Goal: Transaction & Acquisition: Purchase product/service

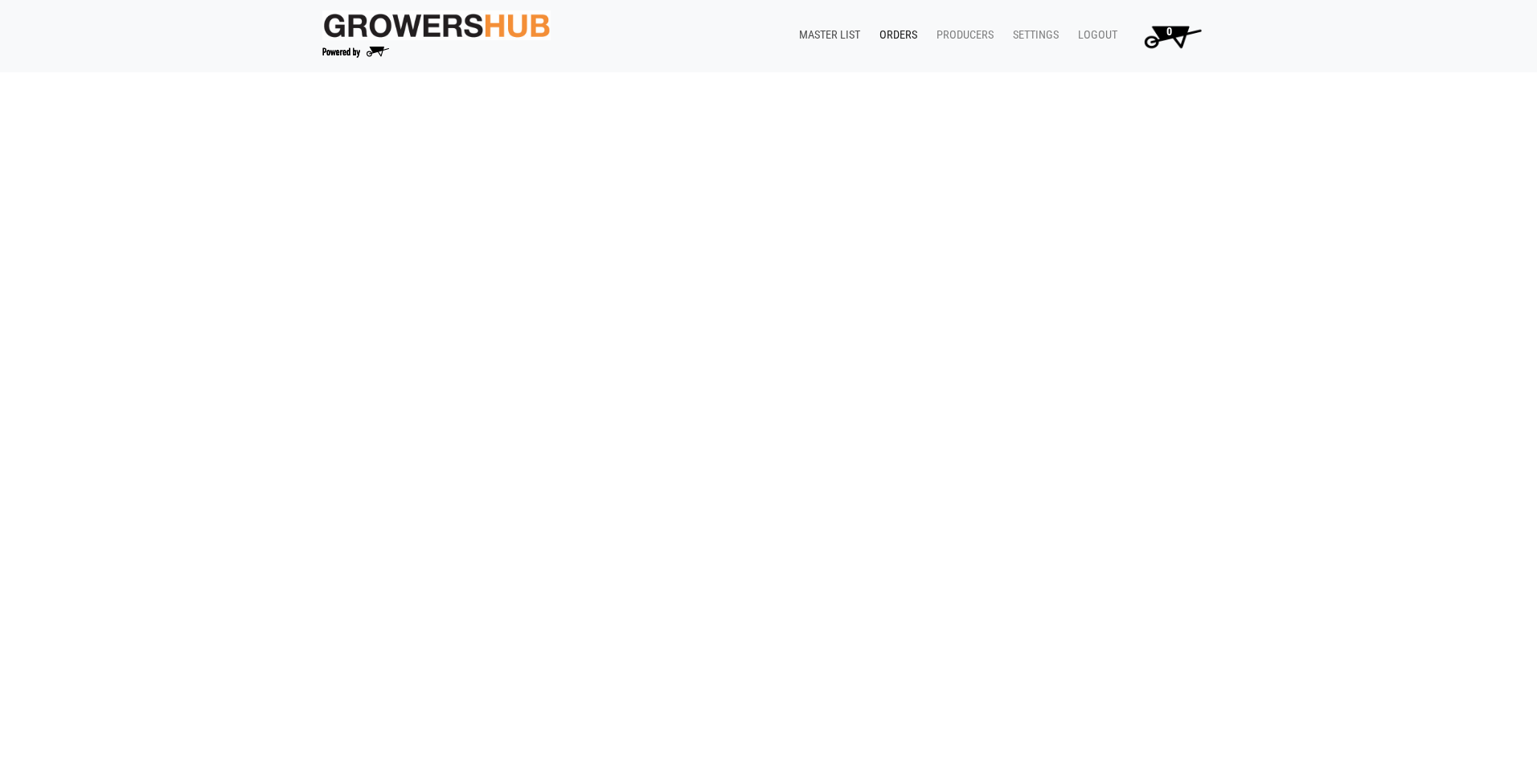
click at [825, 34] on link "Master List" at bounding box center [827, 36] width 81 height 31
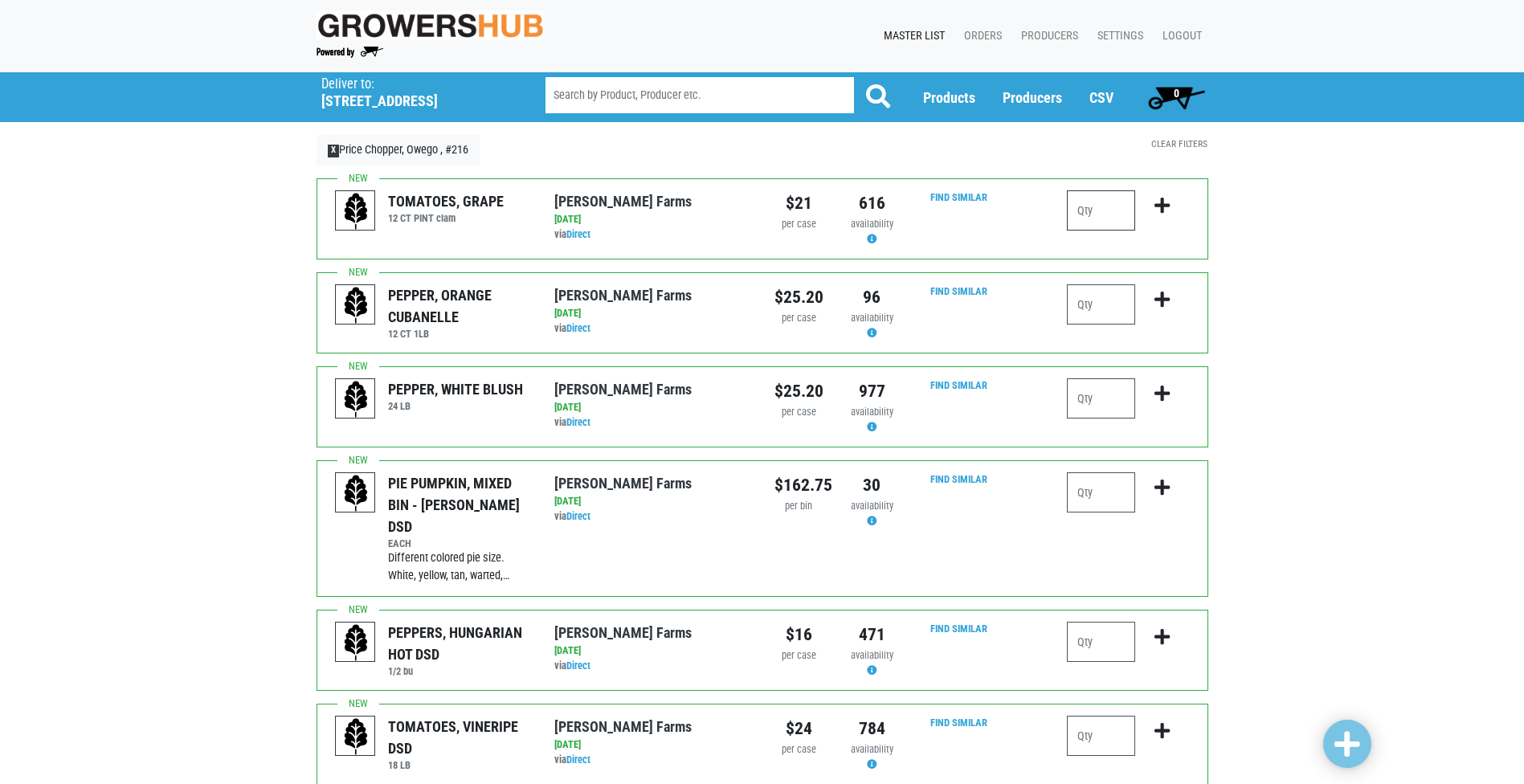
click at [1100, 198] on input "number" at bounding box center [1101, 210] width 68 height 40
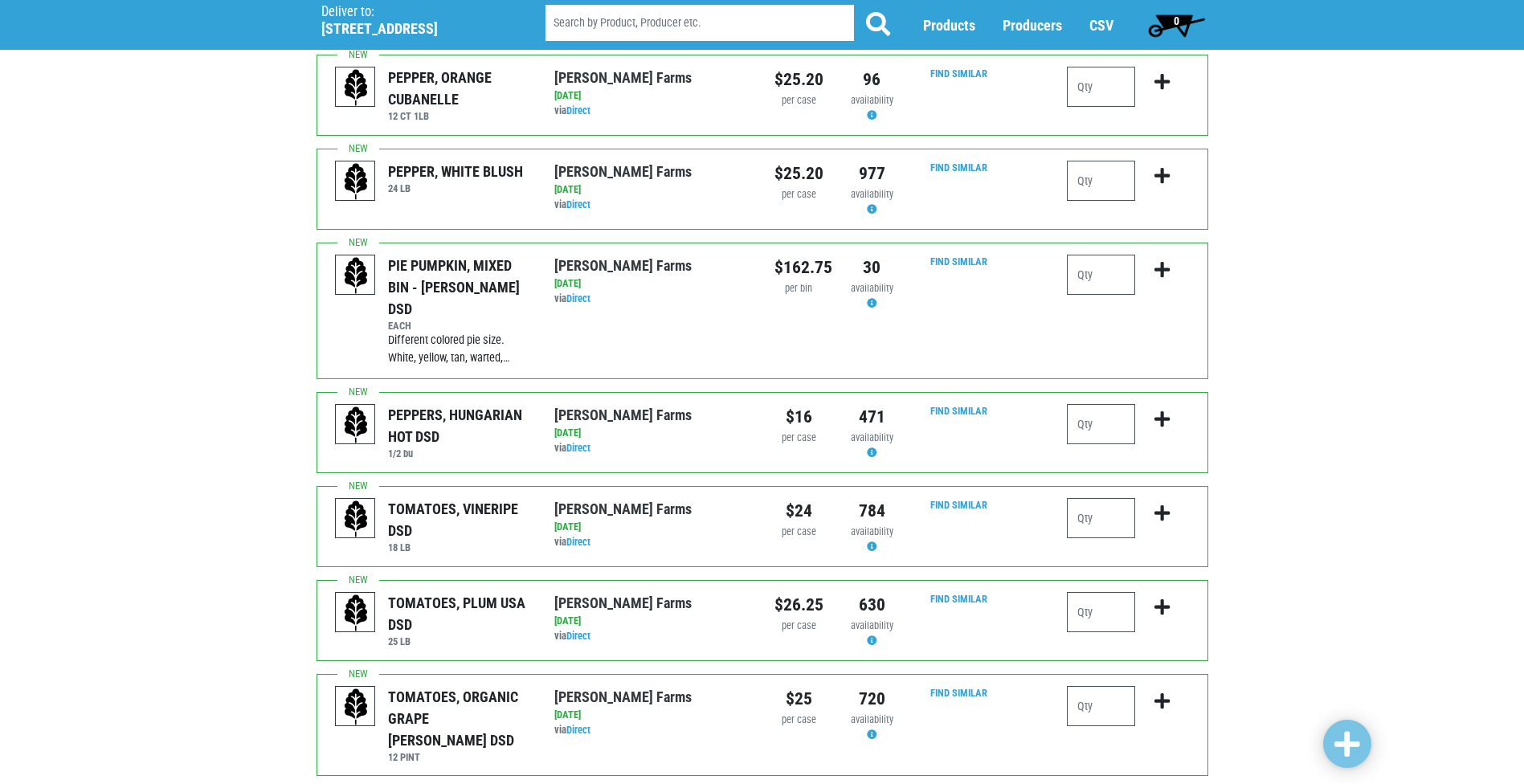
scroll to position [321, 0]
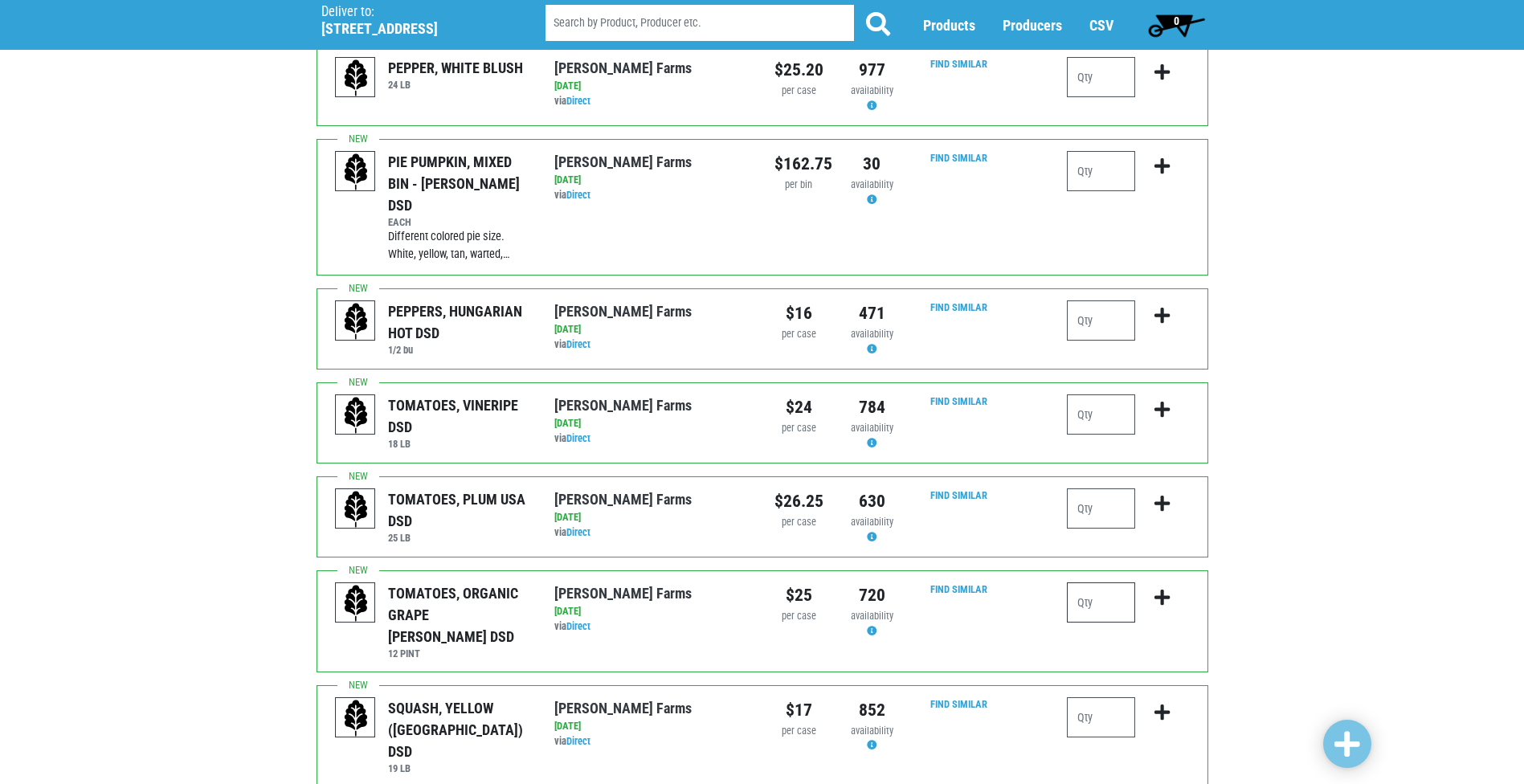
click at [1094, 585] on input "number" at bounding box center [1101, 603] width 68 height 40
type input "2"
click at [1168, 589] on icon "submit" at bounding box center [1162, 598] width 15 height 17
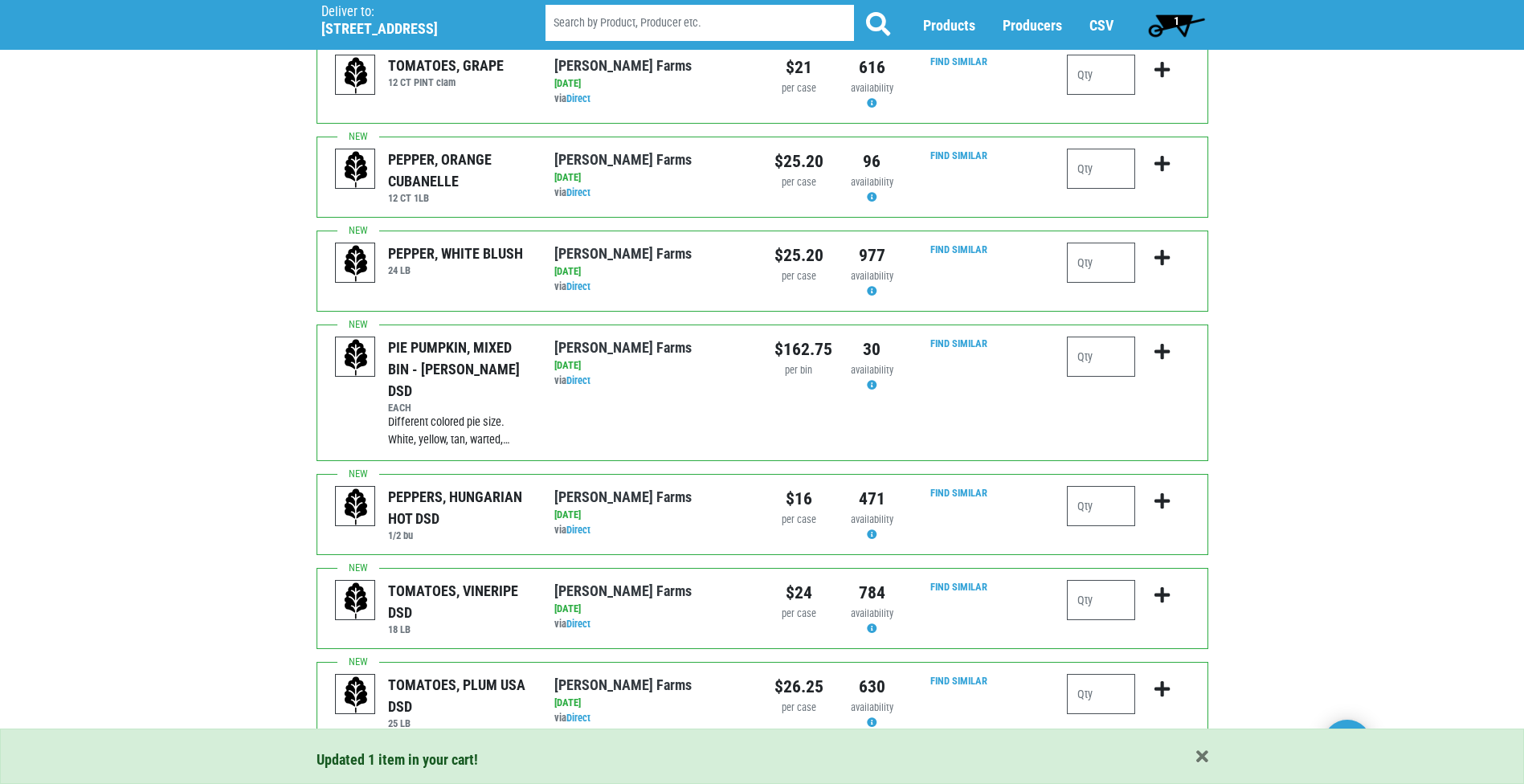
scroll to position [0, 0]
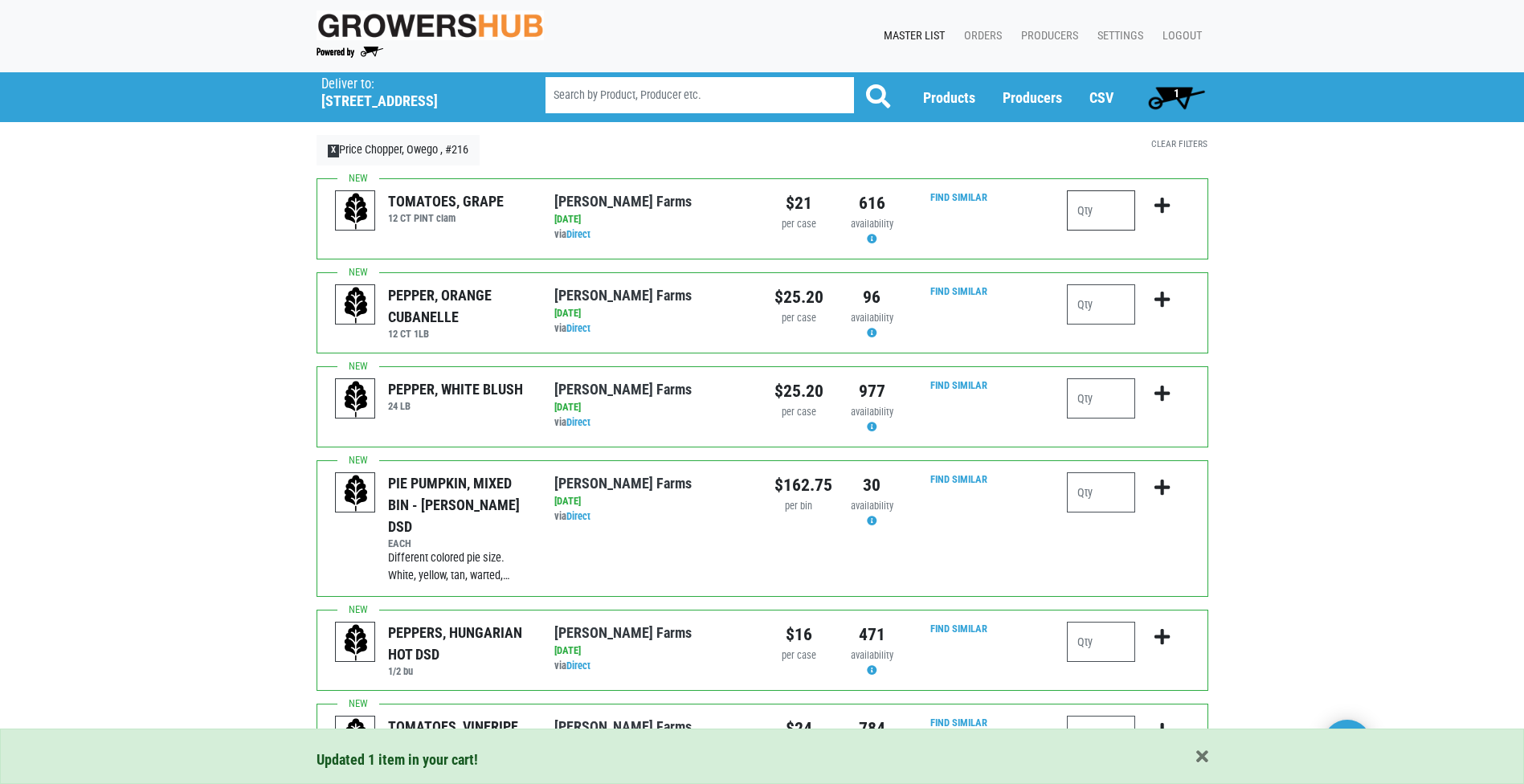
click at [1107, 211] on input "number" at bounding box center [1101, 210] width 68 height 40
type input "2"
click at [1159, 208] on icon "submit" at bounding box center [1162, 205] width 15 height 17
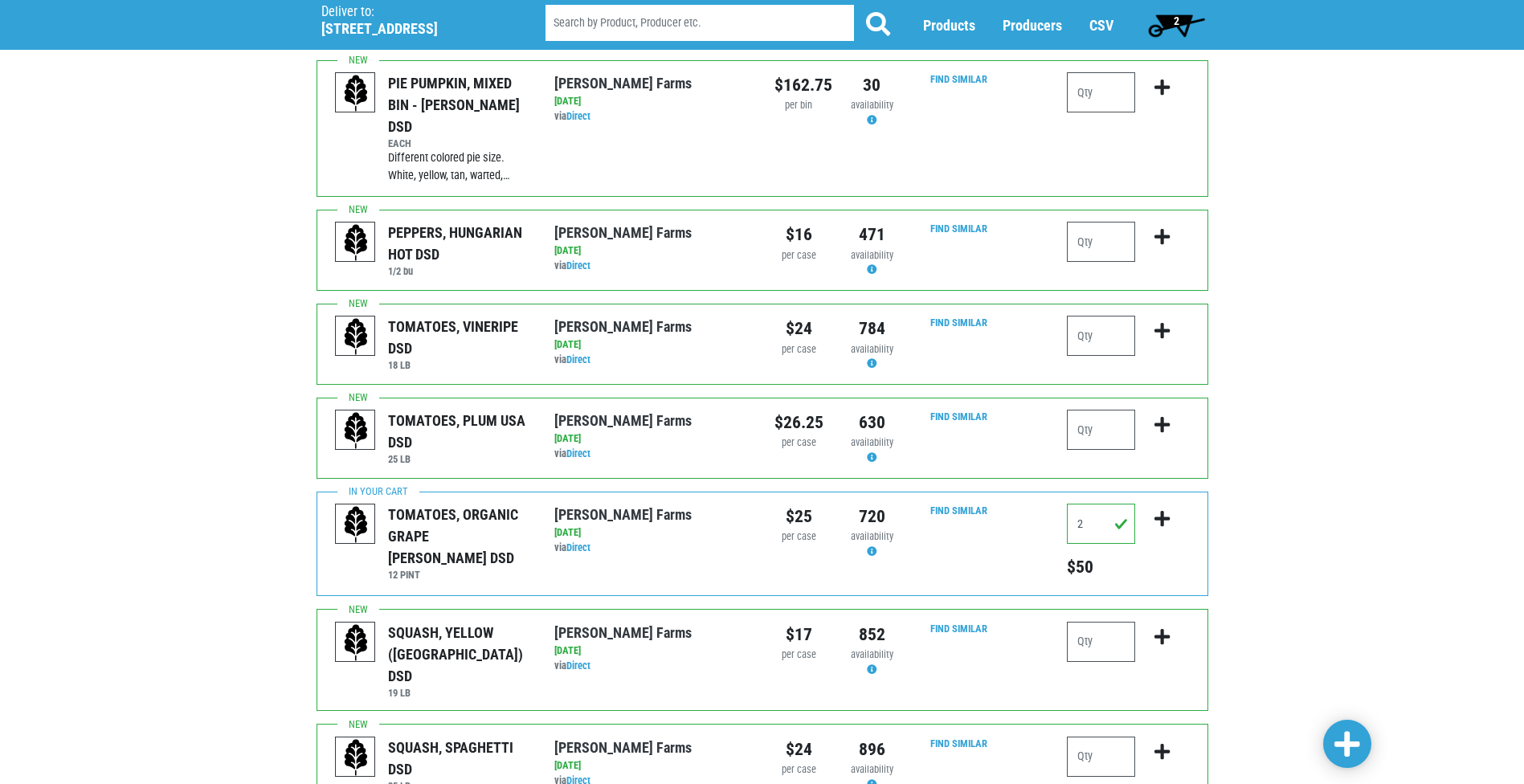
scroll to position [482, 0]
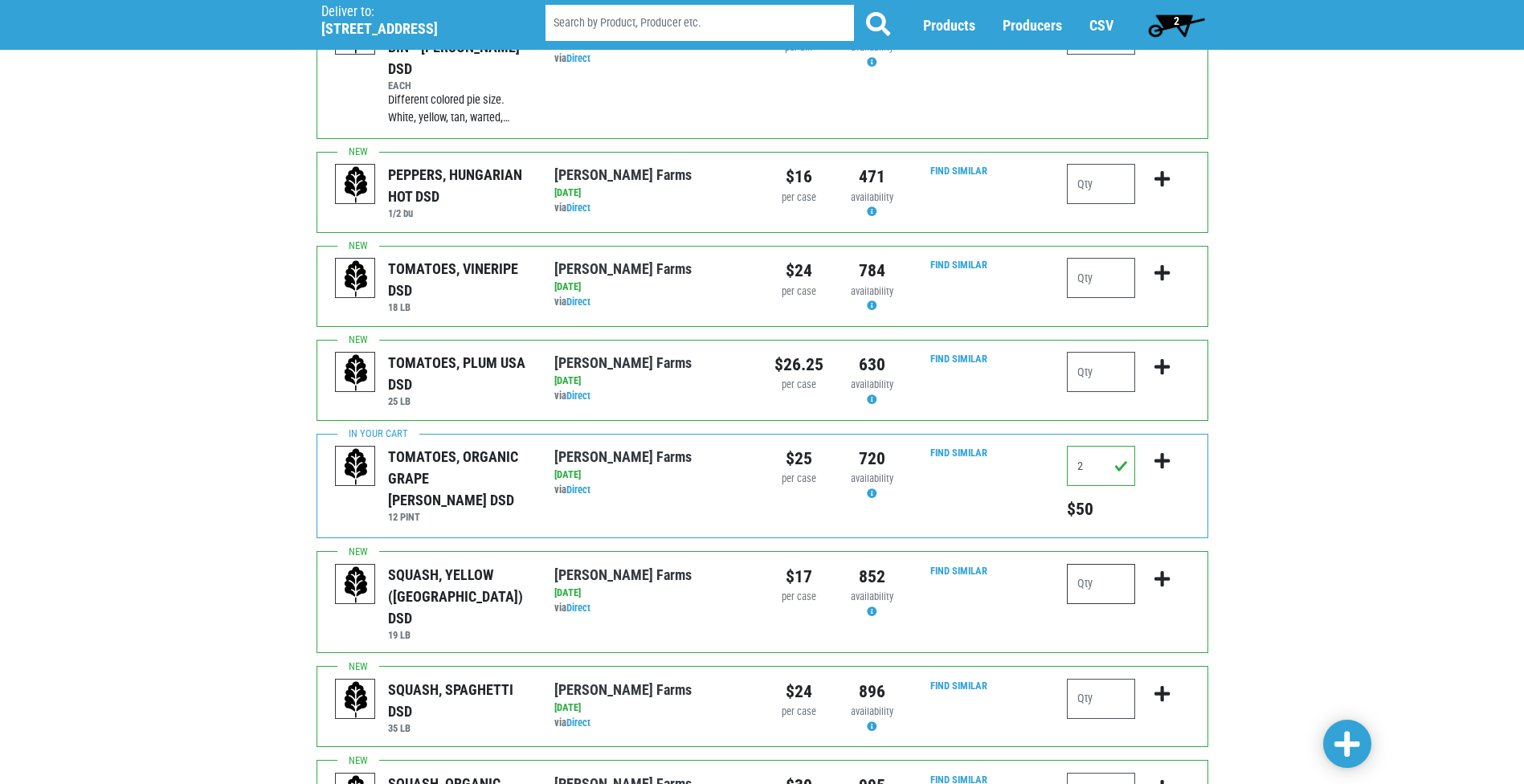
click at [1099, 577] on input "number" at bounding box center [1101, 584] width 68 height 40
type input "1"
click at [1168, 570] on icon "submit" at bounding box center [1162, 579] width 15 height 17
click at [1104, 569] on input "1" at bounding box center [1101, 584] width 68 height 40
type input "0"
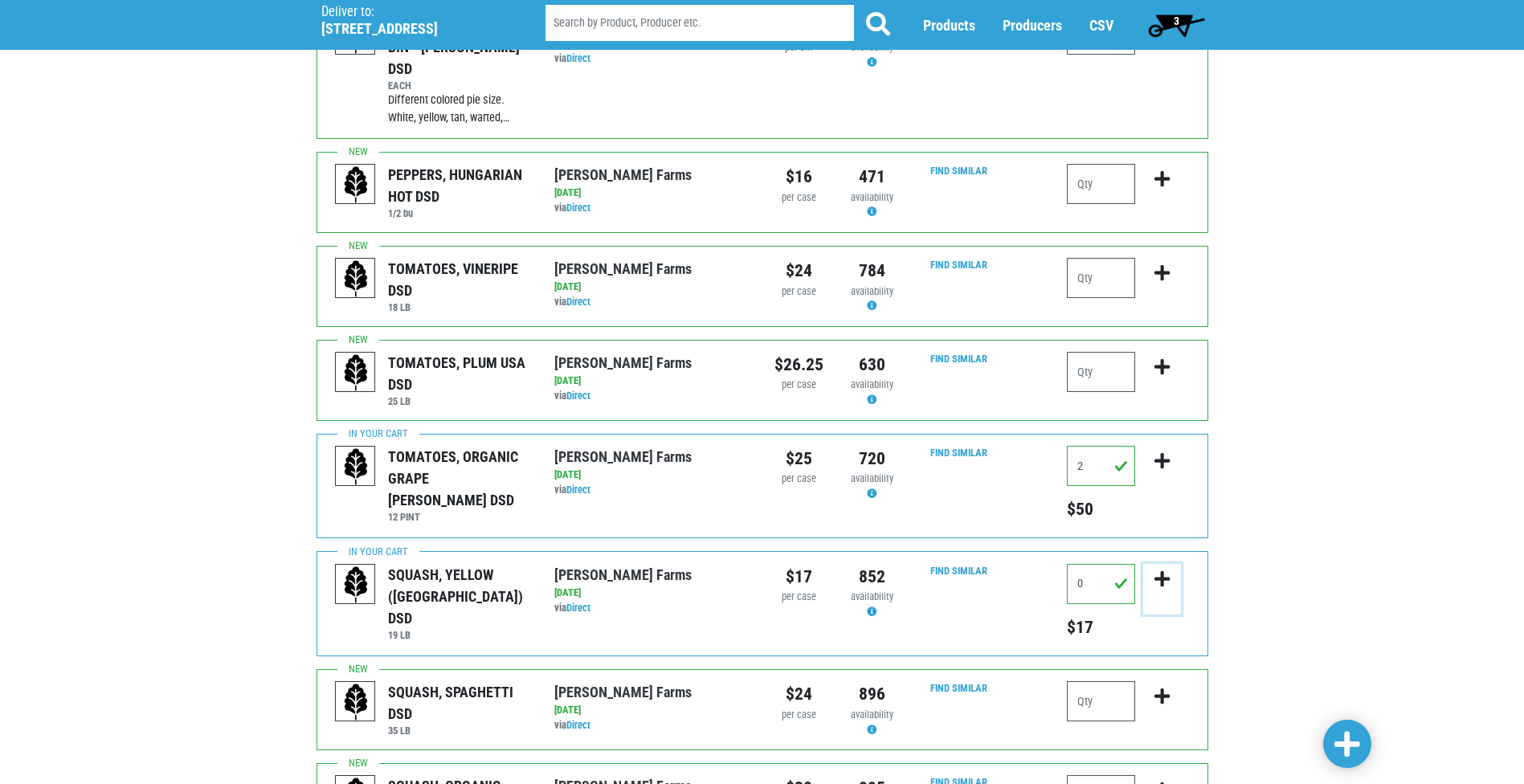
click at [1166, 570] on icon "submit" at bounding box center [1162, 579] width 15 height 17
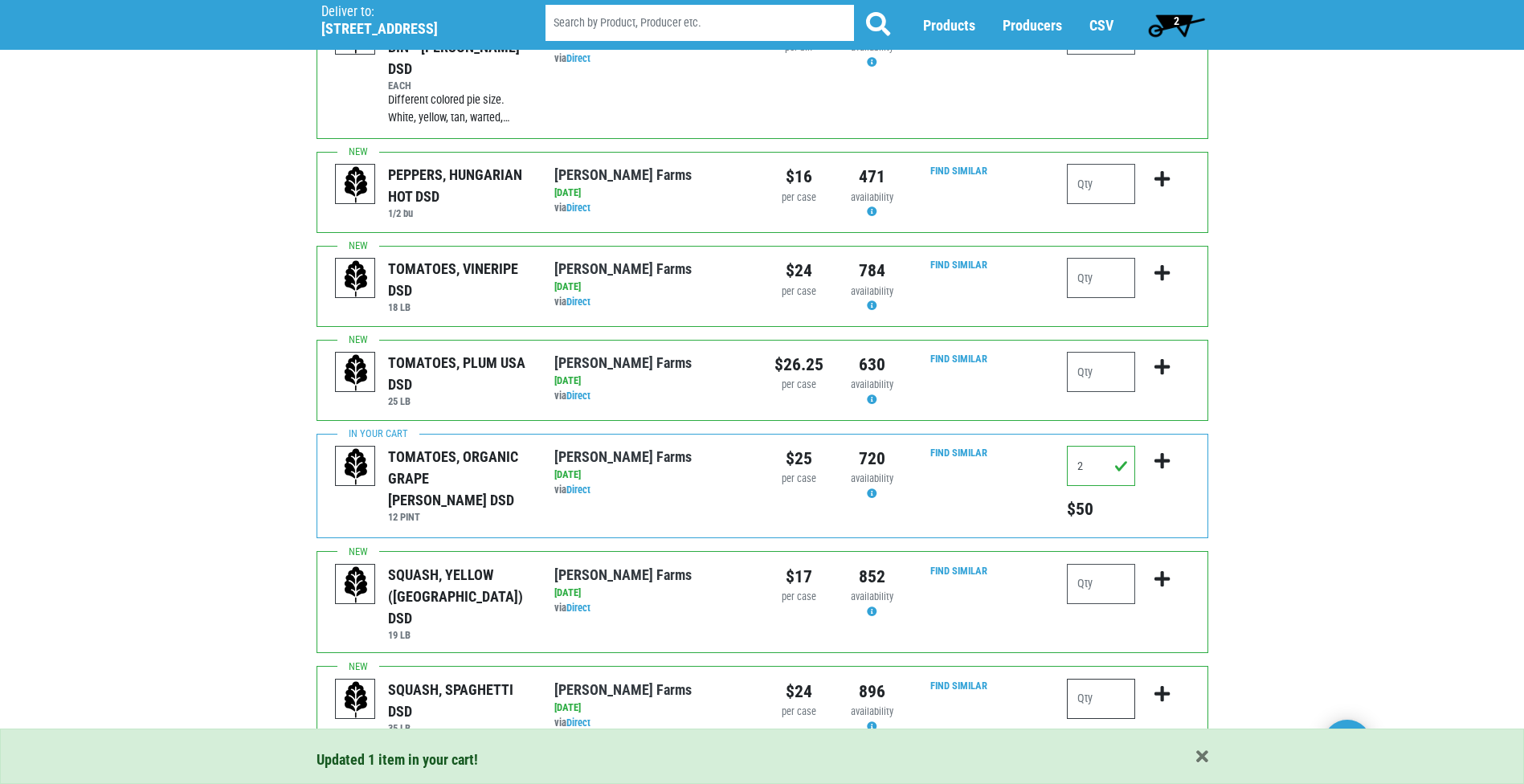
click at [1095, 678] on input "number" at bounding box center [1101, 699] width 68 height 40
type input "1"
click at [1165, 685] on icon "submit" at bounding box center [1162, 694] width 15 height 17
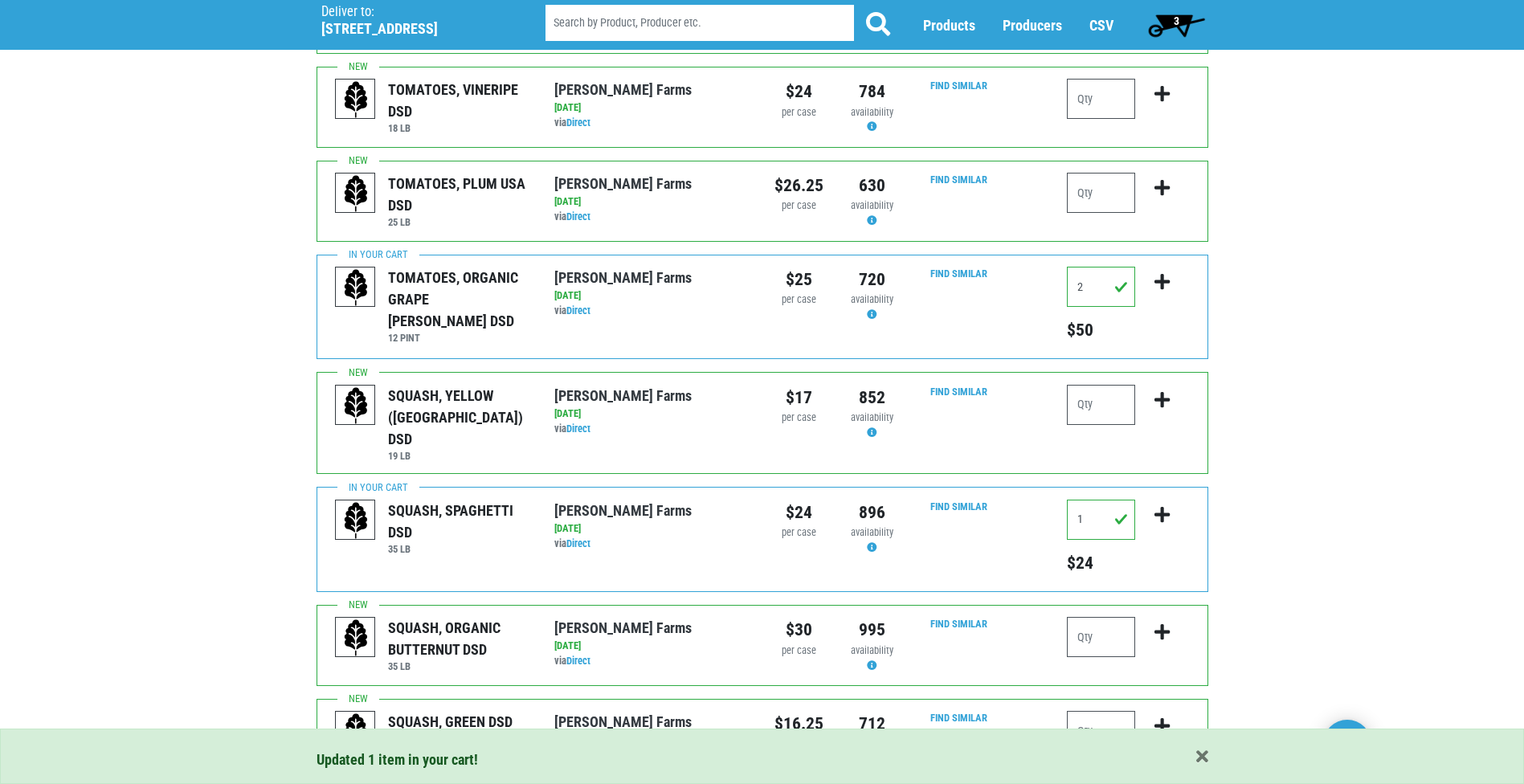
scroll to position [724, 0]
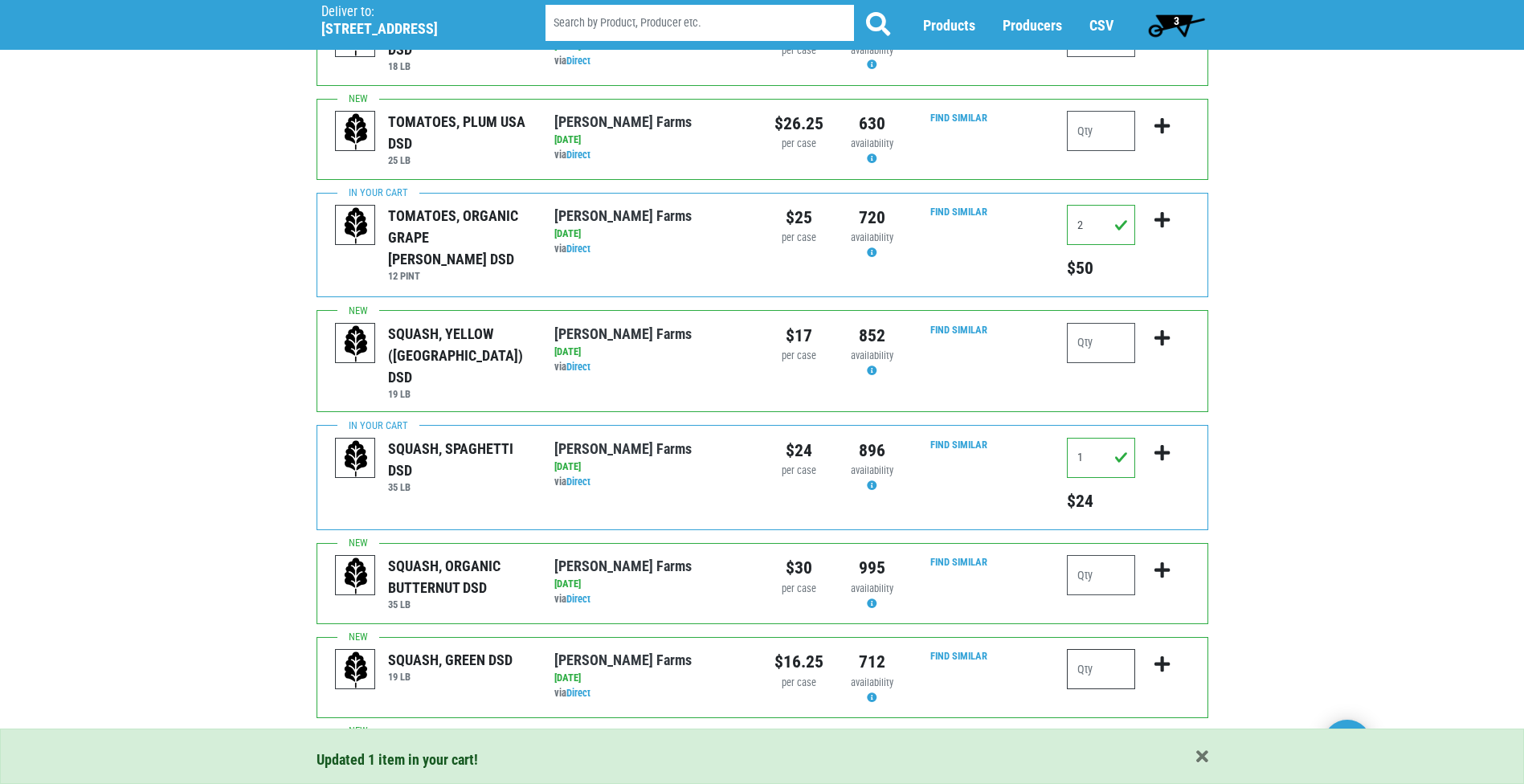
click at [1084, 650] on input "number" at bounding box center [1101, 670] width 68 height 40
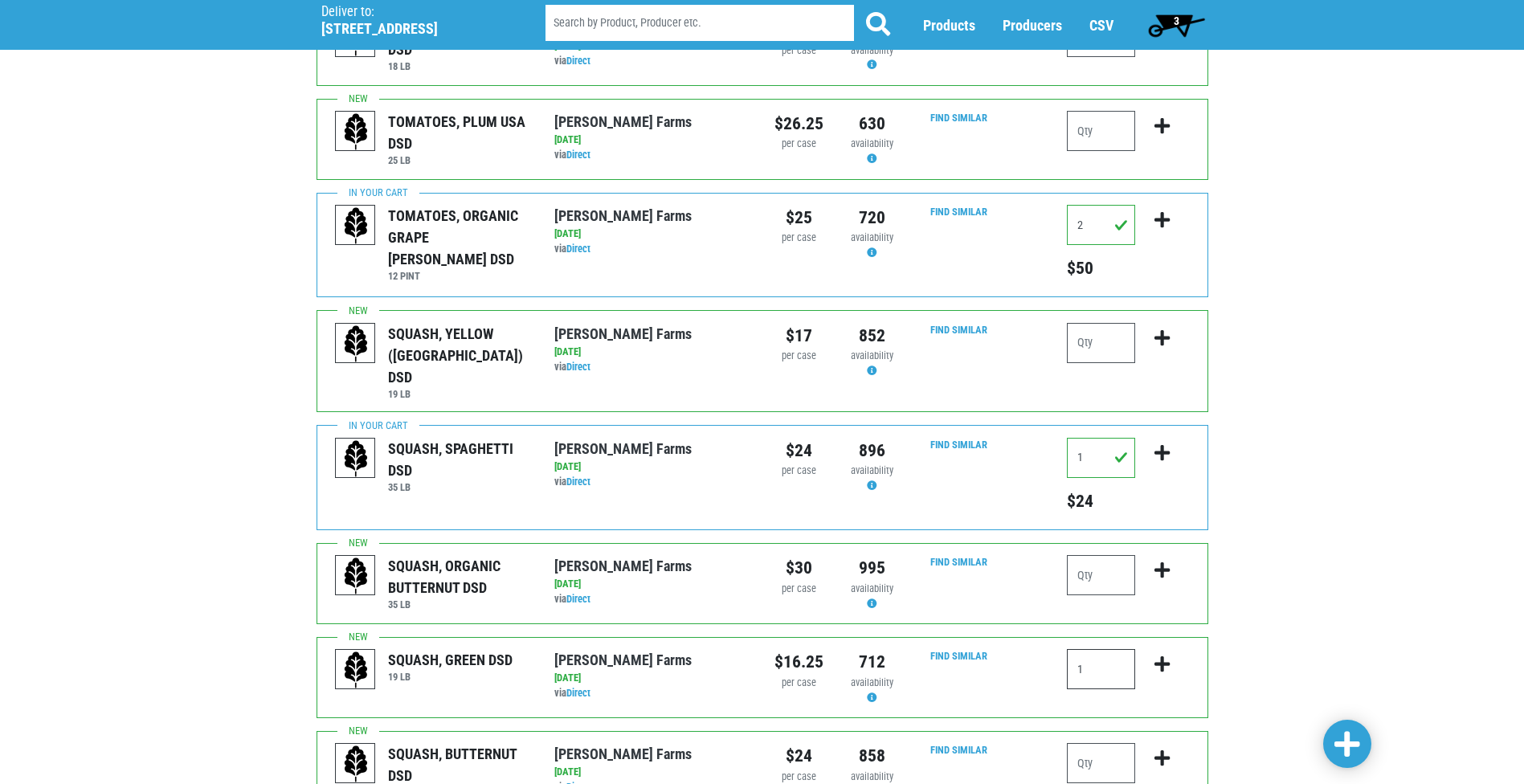
type input "1"
click at [1161, 655] on icon "submit" at bounding box center [1162, 664] width 15 height 17
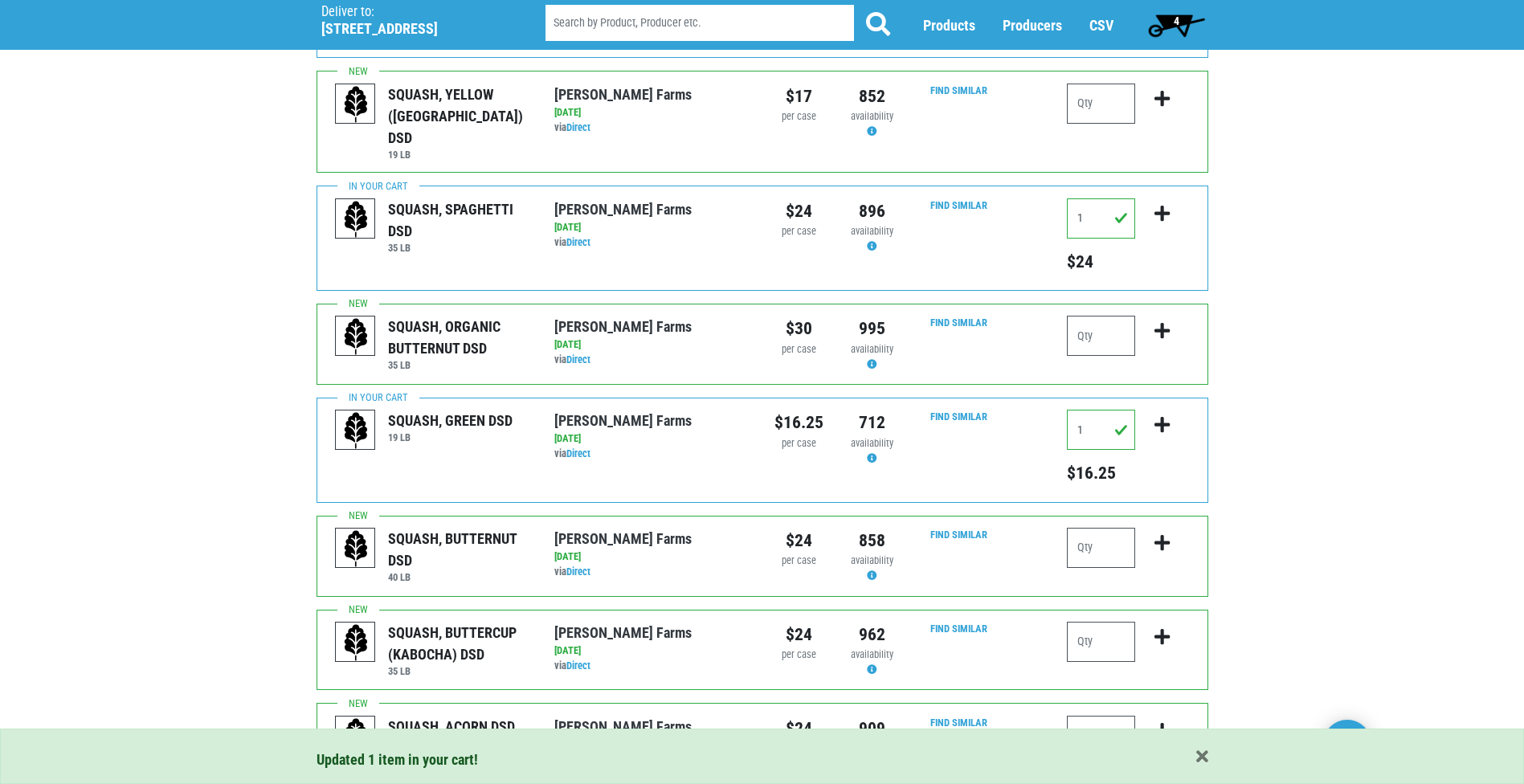
scroll to position [964, 0]
click at [1091, 526] on input "number" at bounding box center [1101, 546] width 68 height 40
type input "1"
click at [1167, 533] on icon "submit" at bounding box center [1162, 541] width 15 height 17
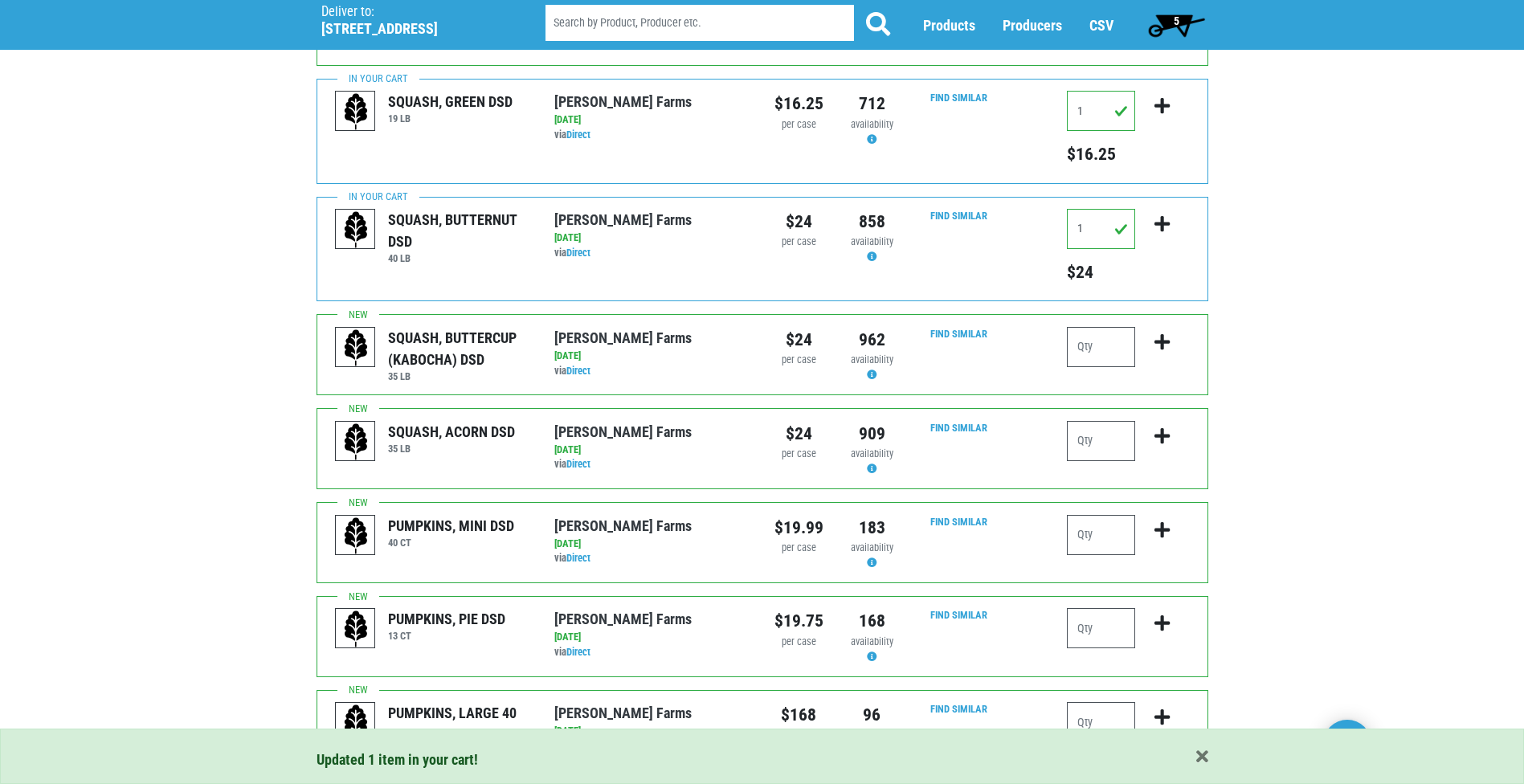
scroll to position [1286, 0]
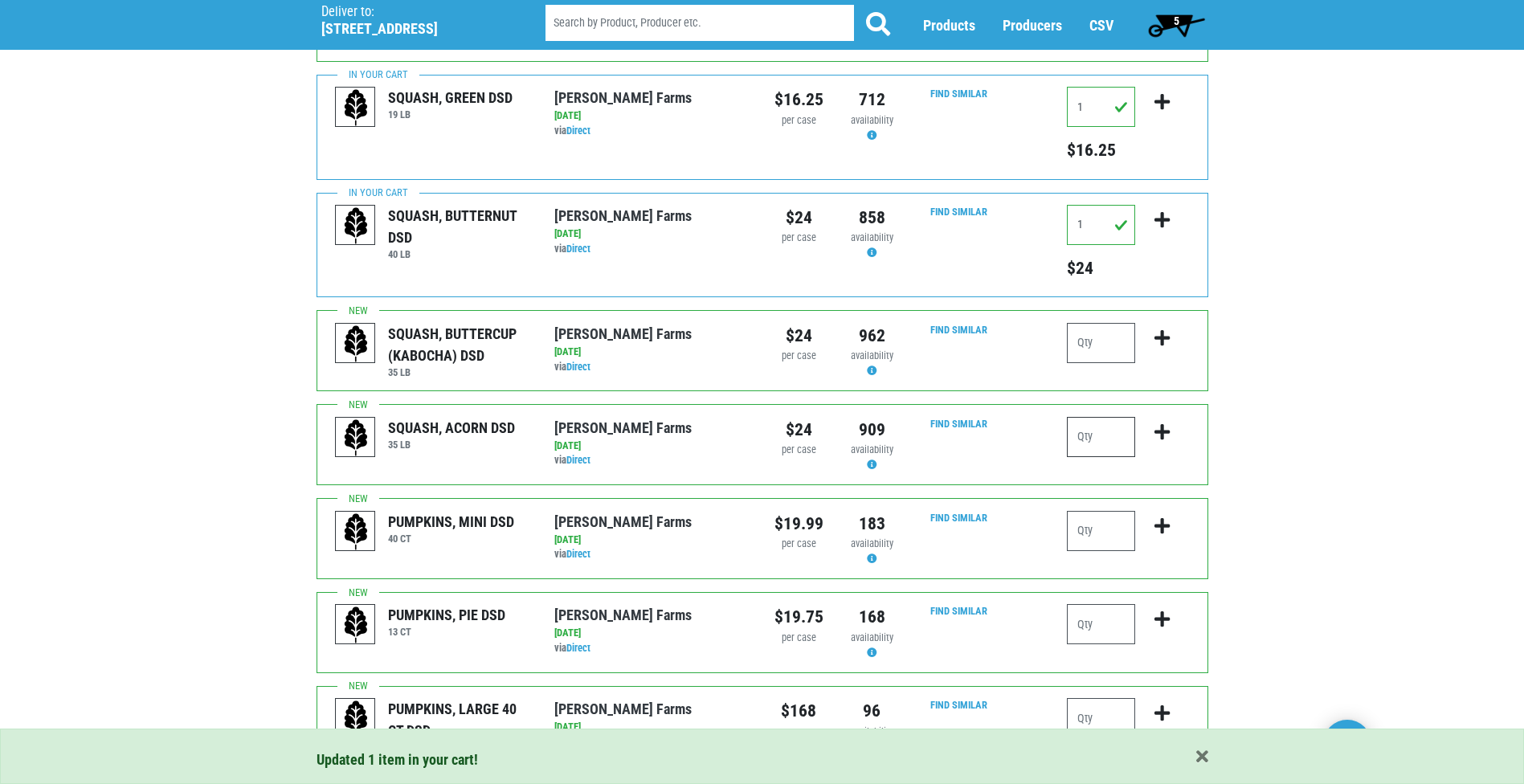
click at [1079, 417] on input "number" at bounding box center [1101, 438] width 68 height 40
type input "1"
click at [1164, 423] on icon "submit" at bounding box center [1162, 432] width 15 height 17
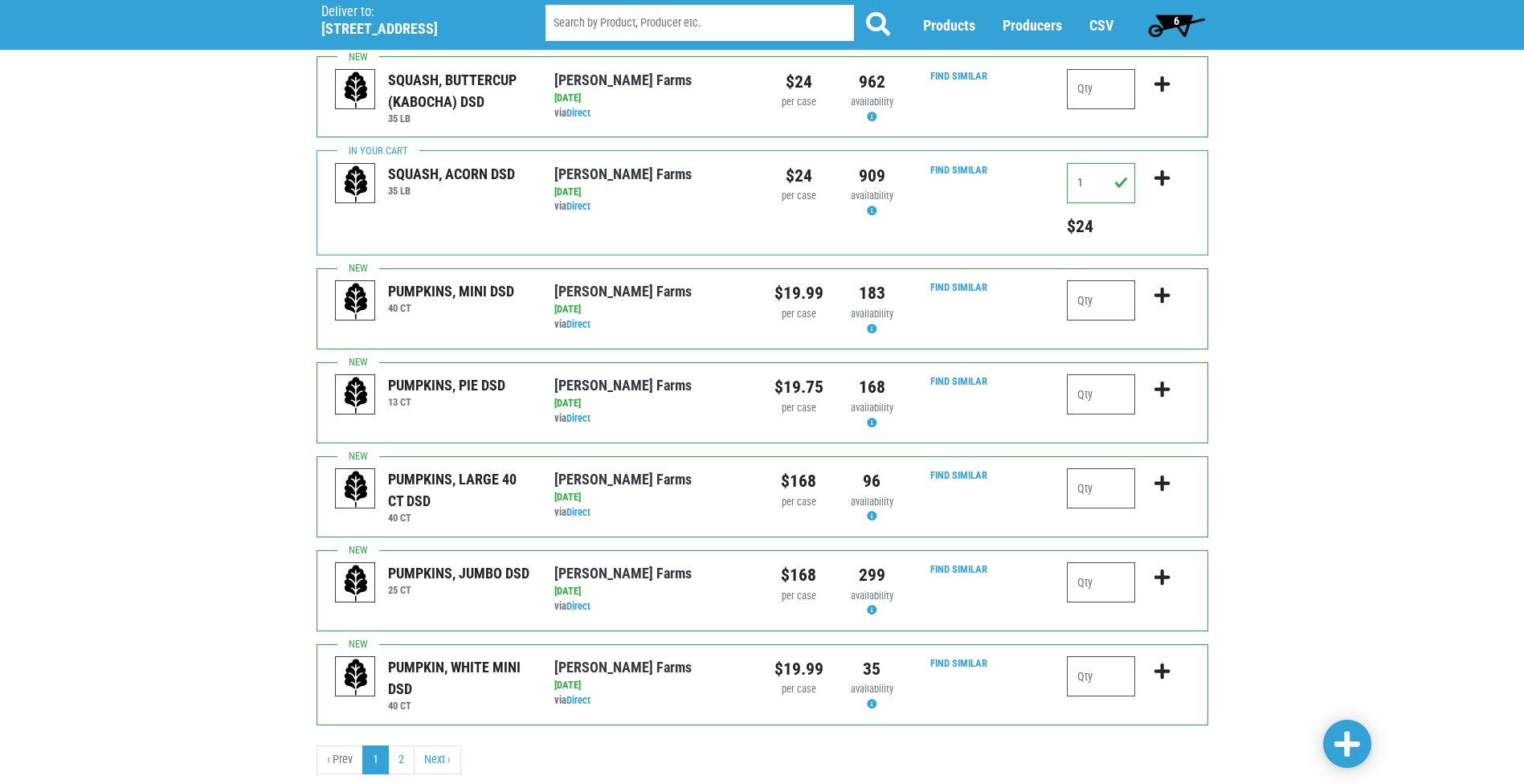
scroll to position [1540, 0]
click at [402, 745] on link "2" at bounding box center [401, 759] width 27 height 29
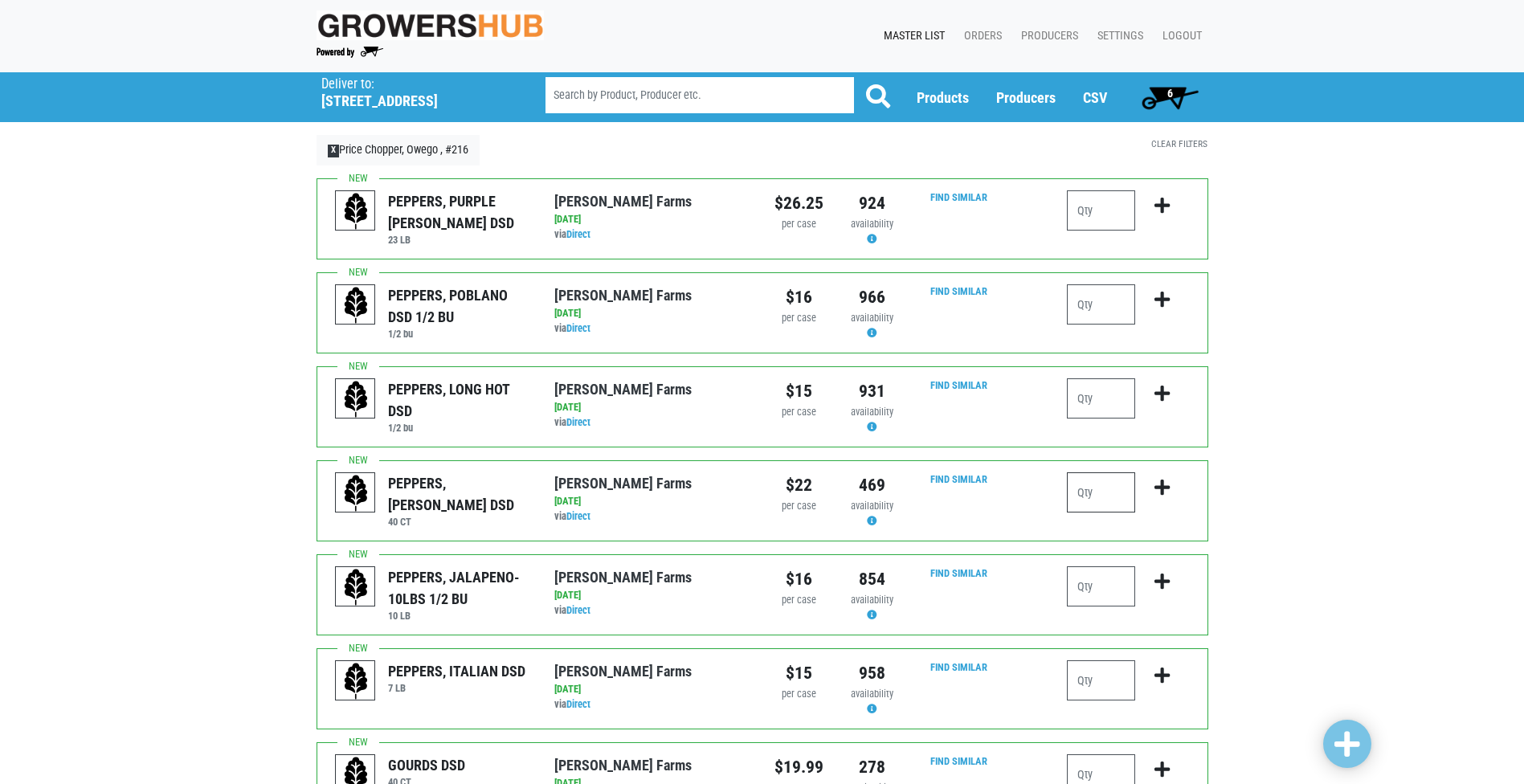
click at [1083, 493] on input "number" at bounding box center [1101, 492] width 68 height 40
type input "1"
click at [1166, 487] on icon "submit" at bounding box center [1162, 487] width 15 height 17
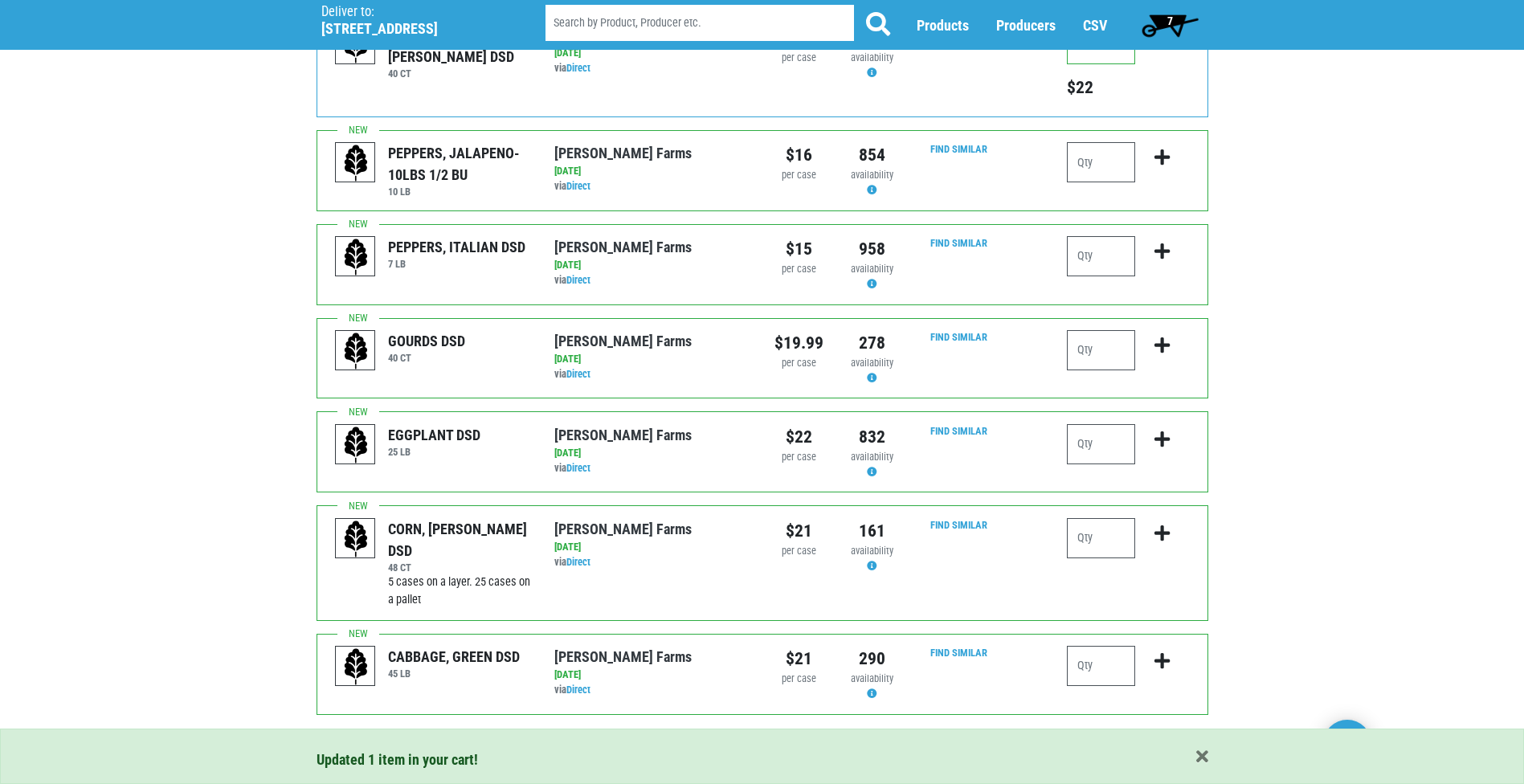
scroll to position [482, 0]
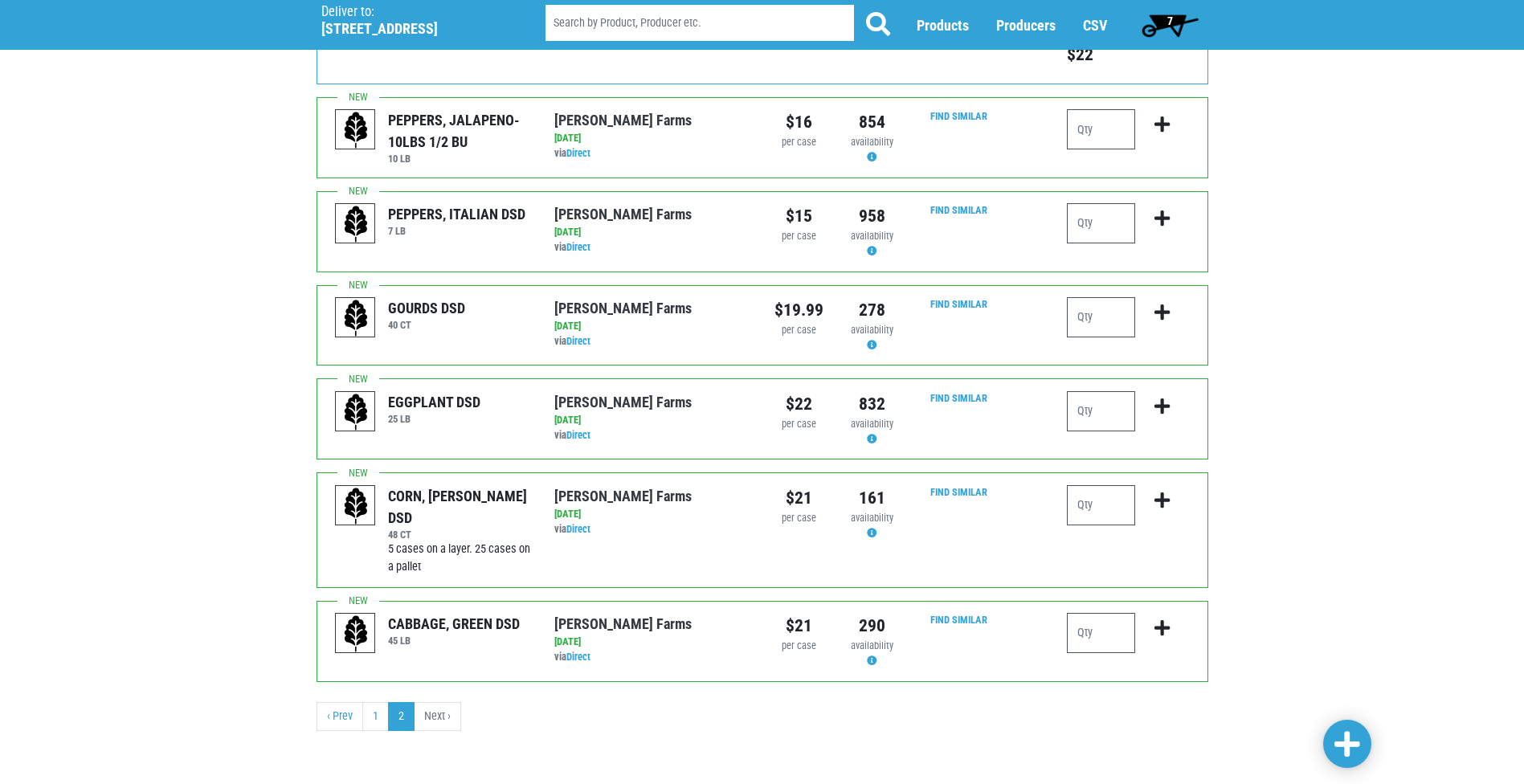
click at [1083, 389] on div "EGGPLANT DSD 25 [PERSON_NAME][GEOGRAPHIC_DATA] via Direct on [DATE] 25 LB UPC: …" at bounding box center [762, 418] width 892 height 82
click at [1085, 419] on input "number" at bounding box center [1101, 412] width 68 height 40
type input "1"
click at [1167, 406] on icon "submit" at bounding box center [1162, 406] width 15 height 17
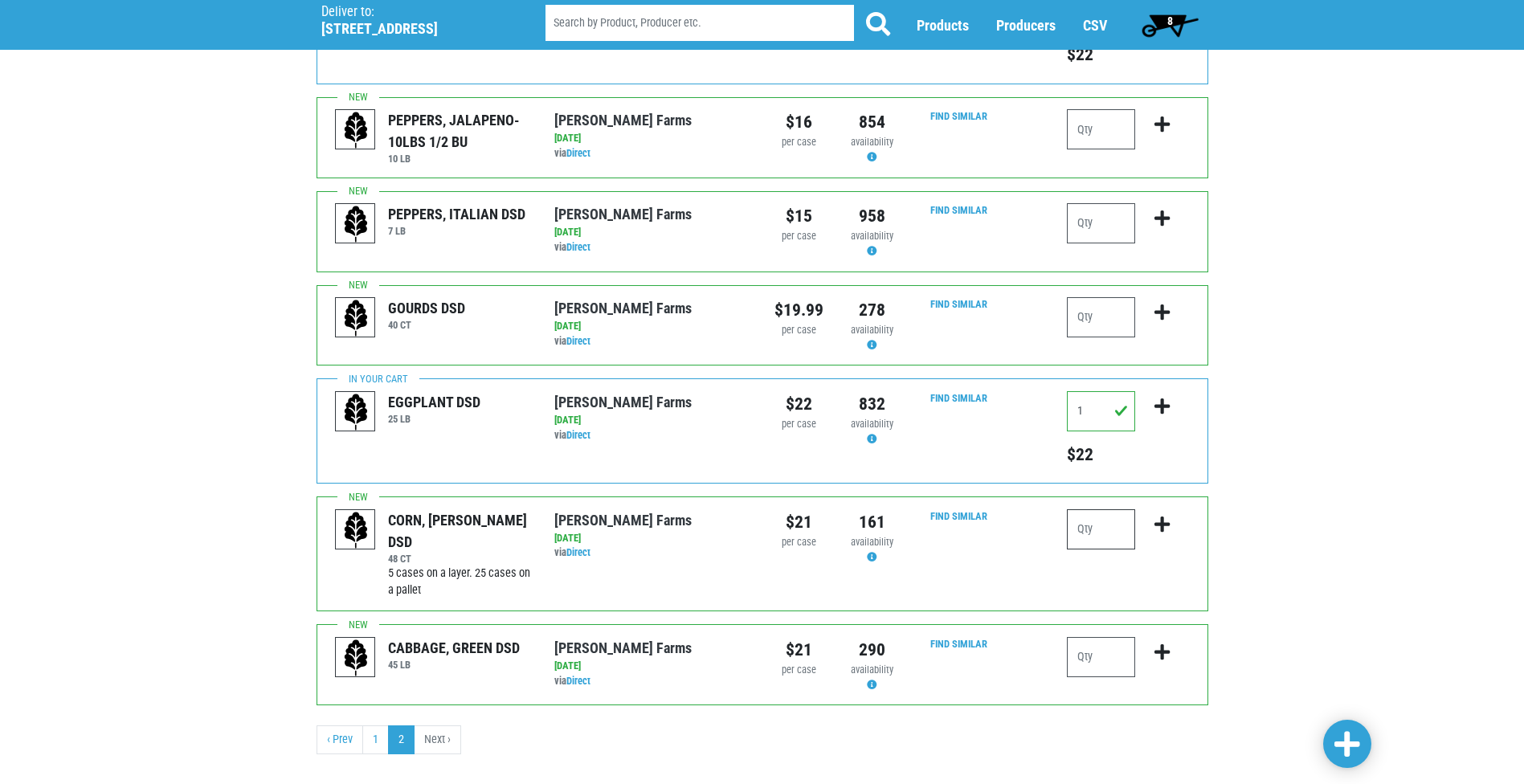
click at [1101, 545] on input "number" at bounding box center [1101, 530] width 68 height 40
type input "3"
click at [1166, 521] on icon "submit" at bounding box center [1162, 525] width 15 height 17
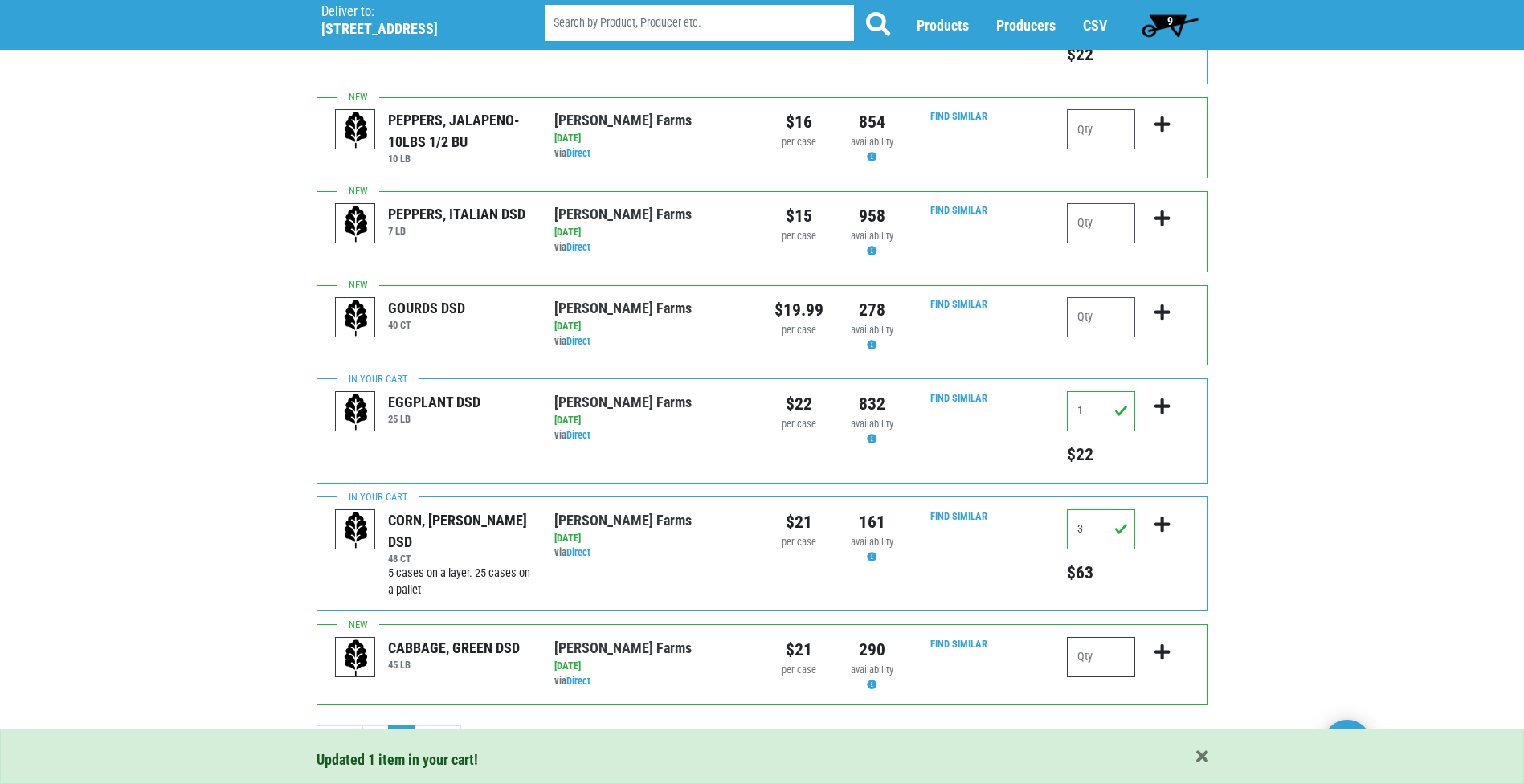
click at [1087, 667] on input "number" at bounding box center [1101, 657] width 68 height 40
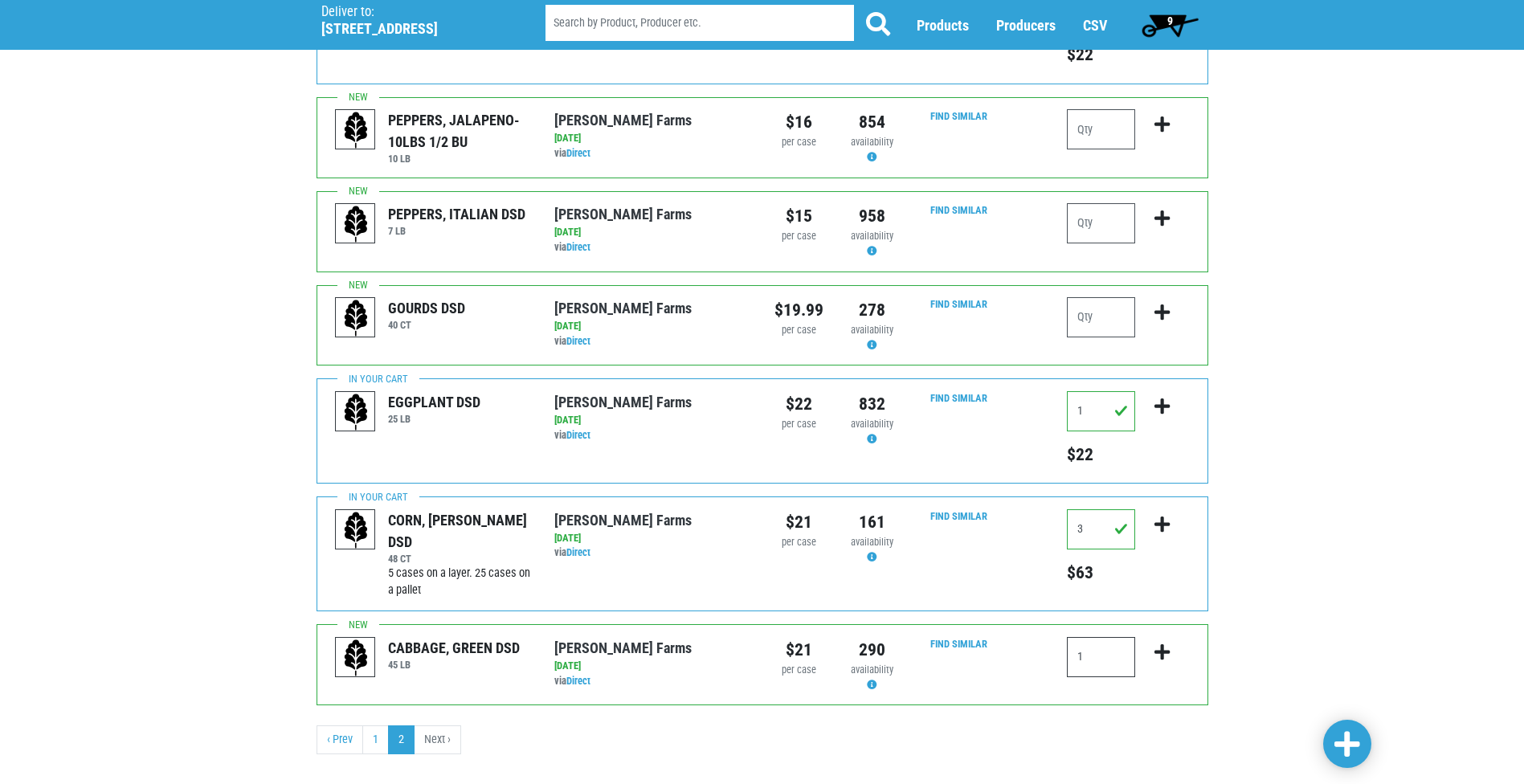
type input "1"
click at [1165, 650] on icon "submit" at bounding box center [1162, 653] width 15 height 17
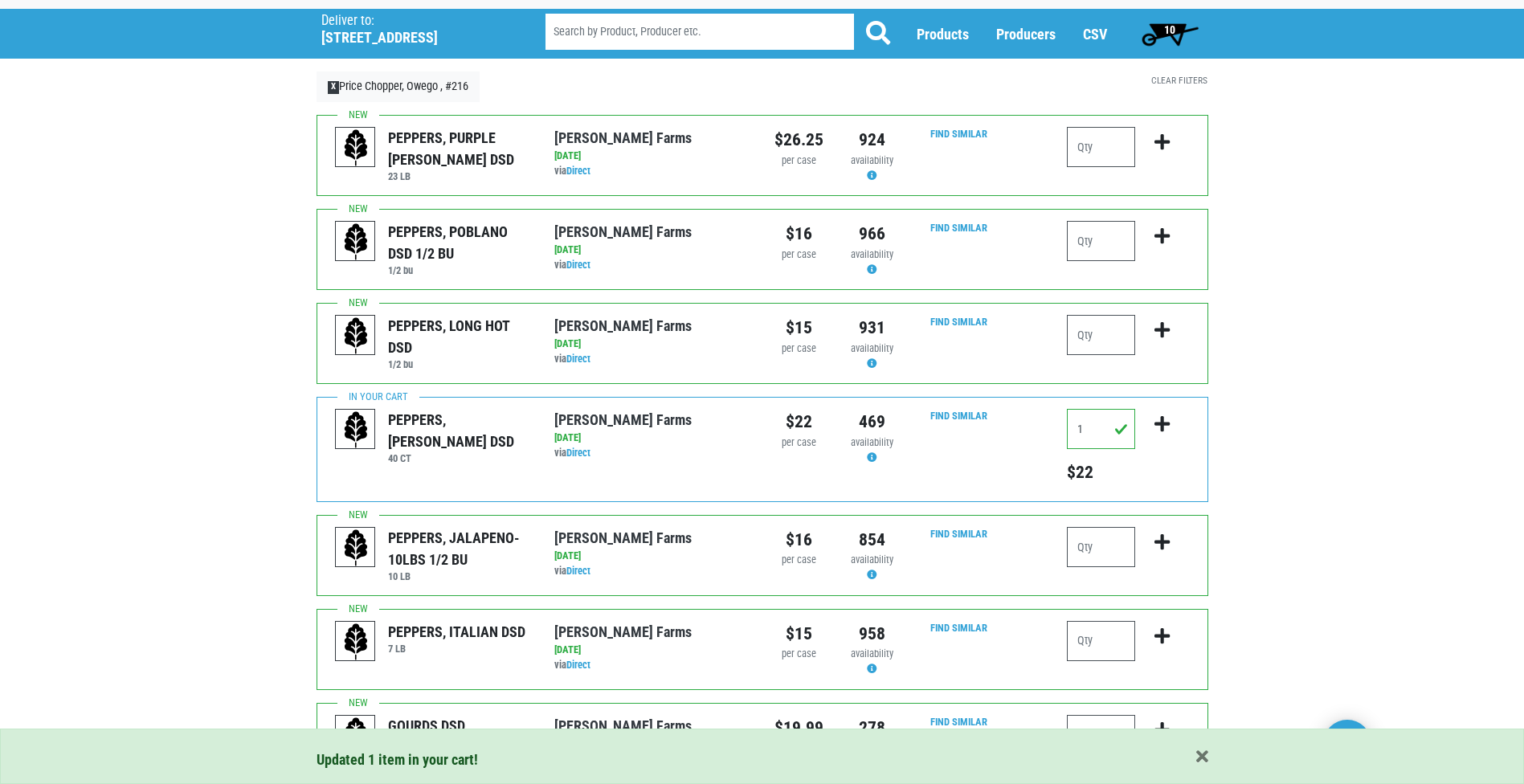
scroll to position [0, 0]
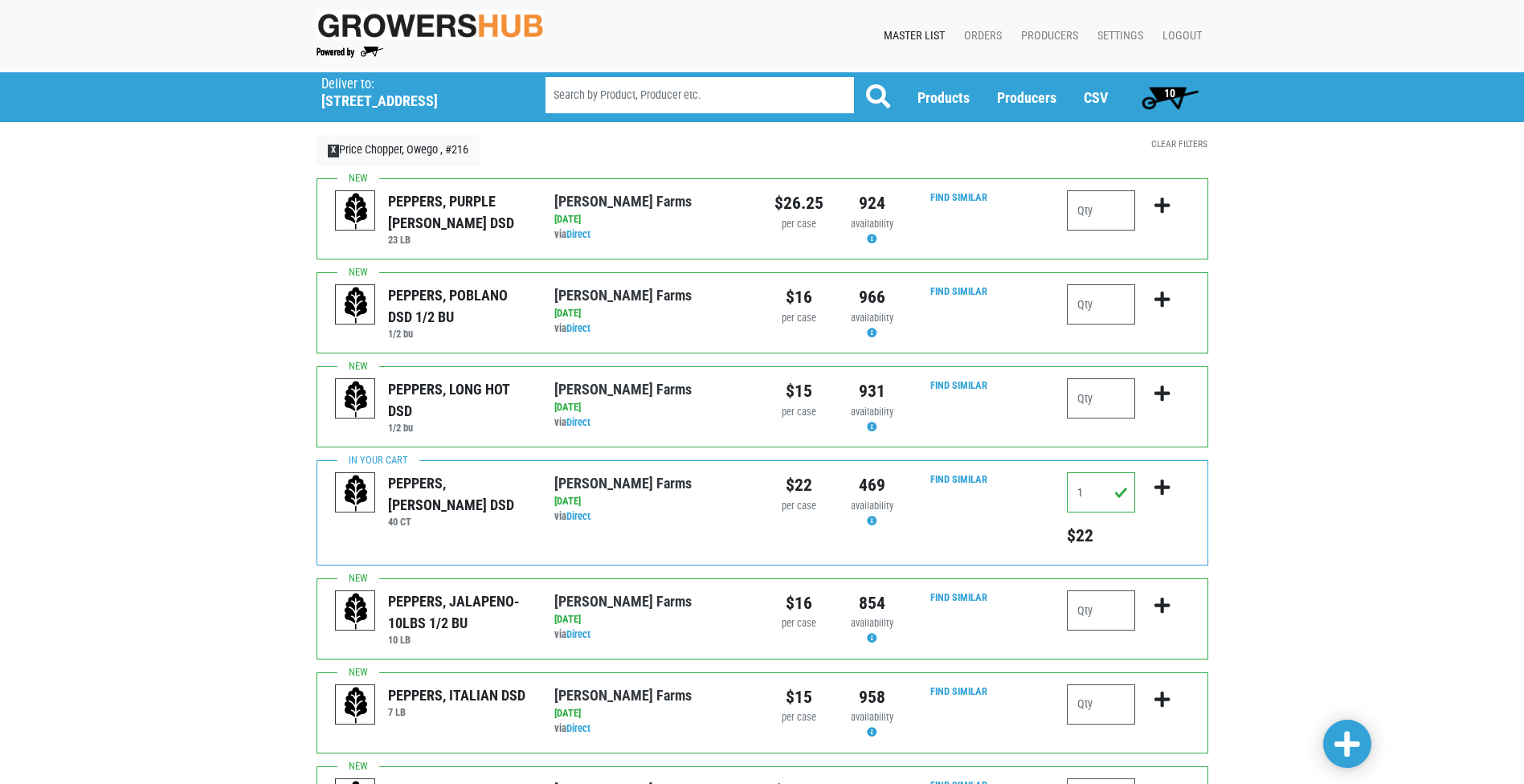
click at [1178, 84] on span "10" at bounding box center [1170, 97] width 72 height 32
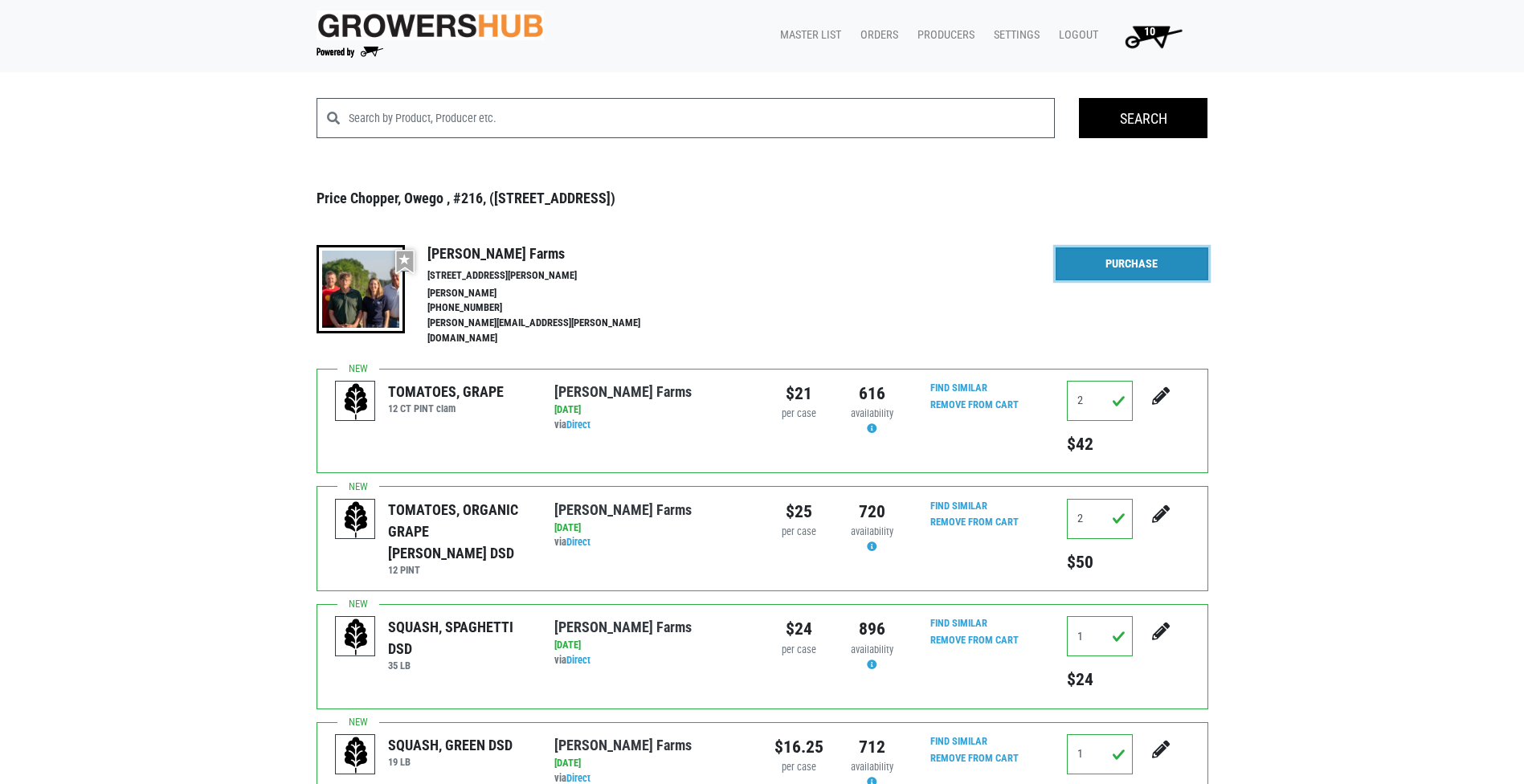
click at [1185, 265] on link "Purchase" at bounding box center [1131, 264] width 153 height 34
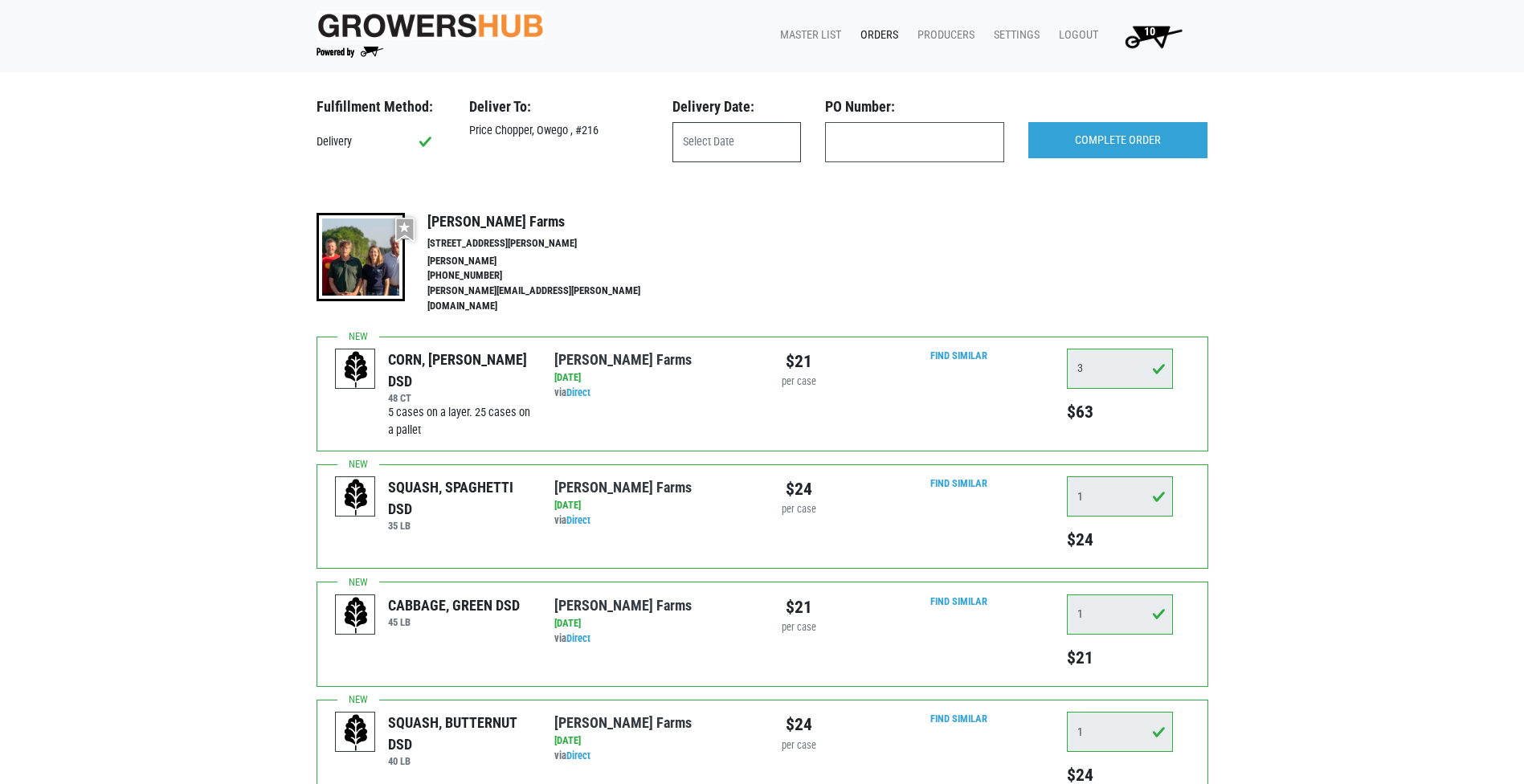
click at [717, 149] on input "text" at bounding box center [737, 142] width 129 height 40
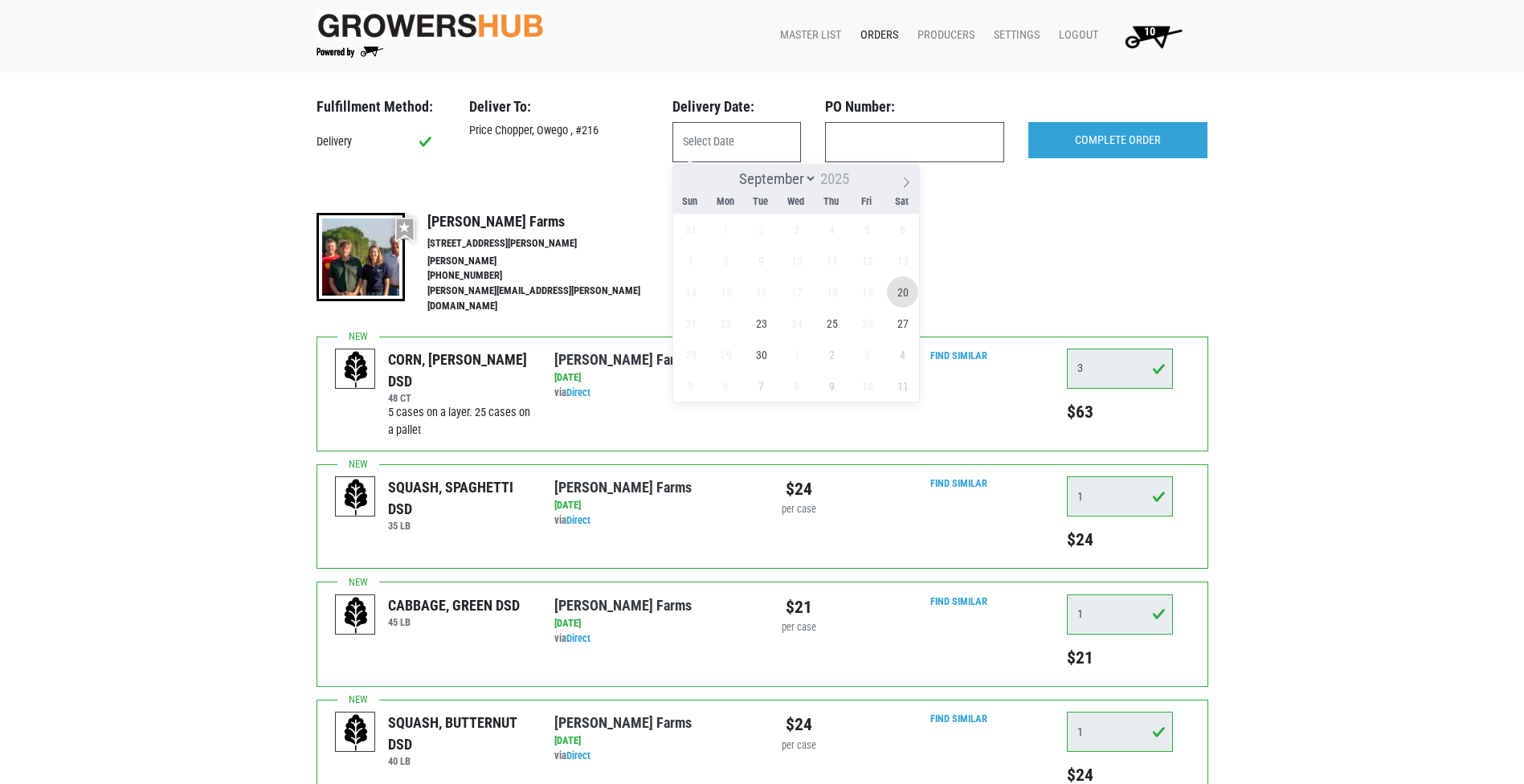
click at [908, 293] on span "20" at bounding box center [902, 292] width 32 height 32
type input "[DATE]"
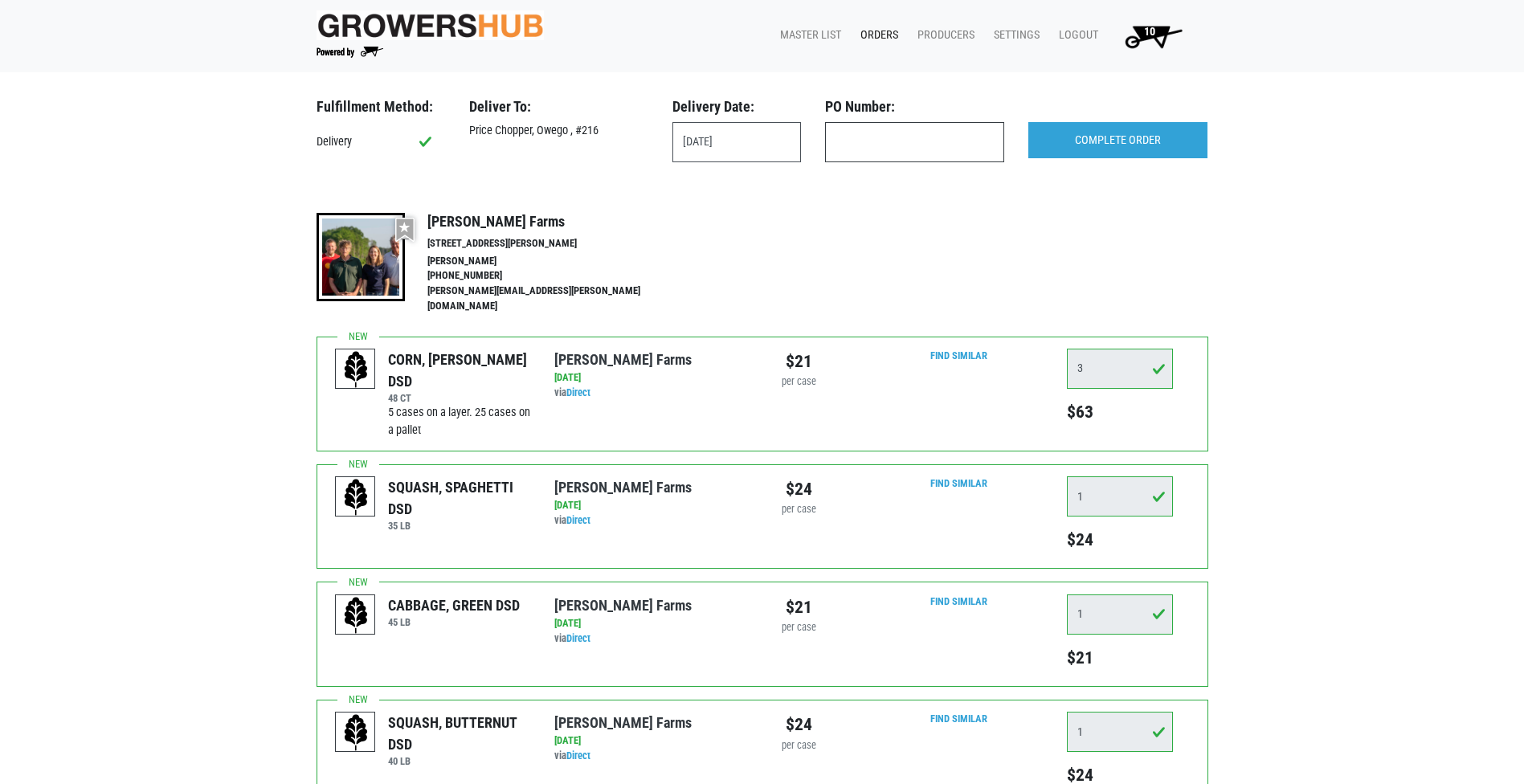
click at [896, 146] on input "text" at bounding box center [915, 142] width 179 height 40
type input "produce"
click at [1109, 136] on input "COMPLETE ORDER" at bounding box center [1118, 140] width 179 height 37
